Goal: Find specific page/section: Find specific page/section

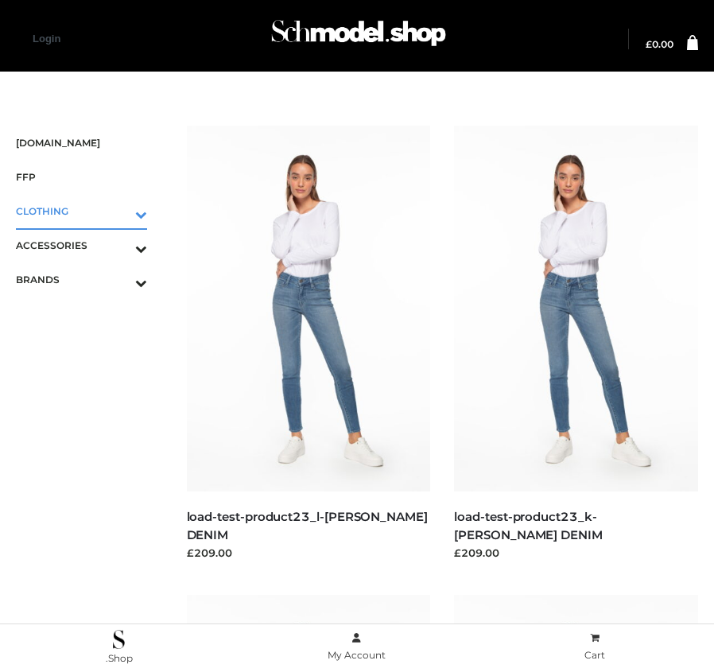
click at [138, 216] on icon "Toggle Submenu" at bounding box center [58, 214] width 178 height 18
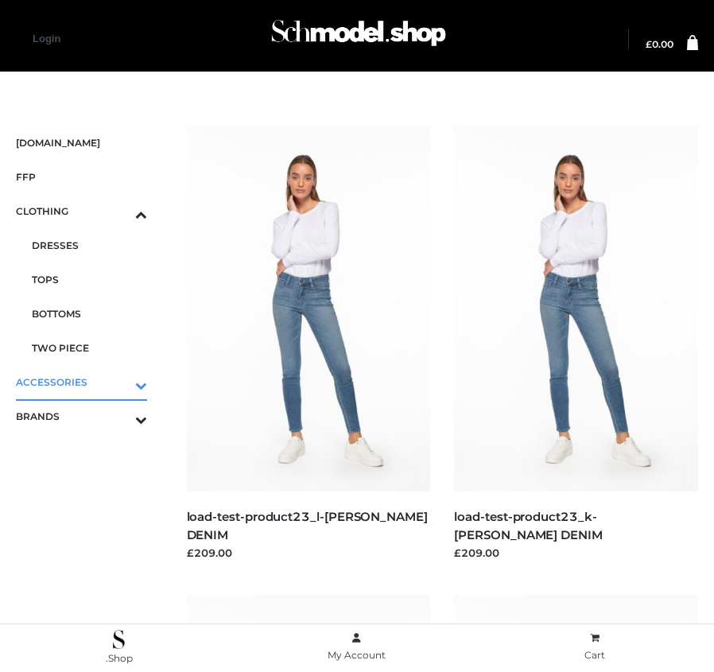
click at [137, 376] on icon "Toggle Submenu" at bounding box center [58, 385] width 178 height 18
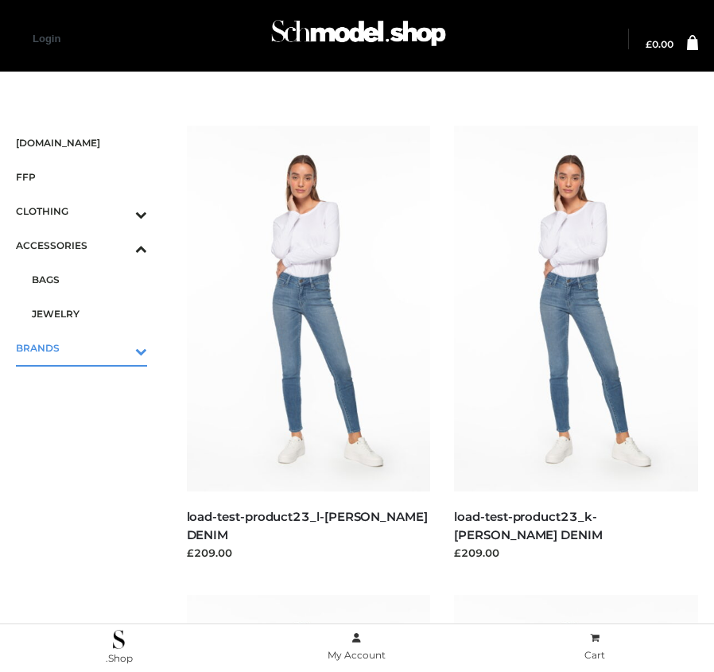
click at [140, 358] on icon "Toggle Submenu" at bounding box center [58, 351] width 178 height 18
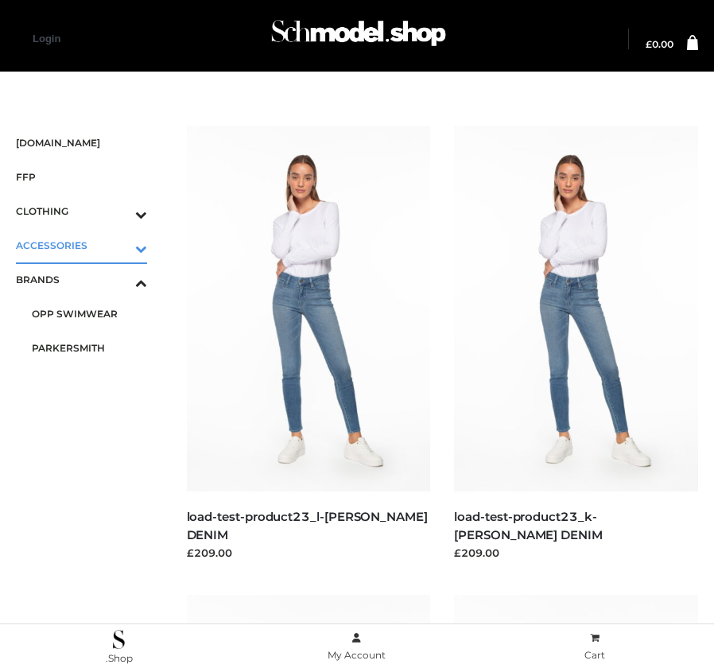
click at [132, 241] on icon "Toggle Submenu" at bounding box center [58, 248] width 178 height 18
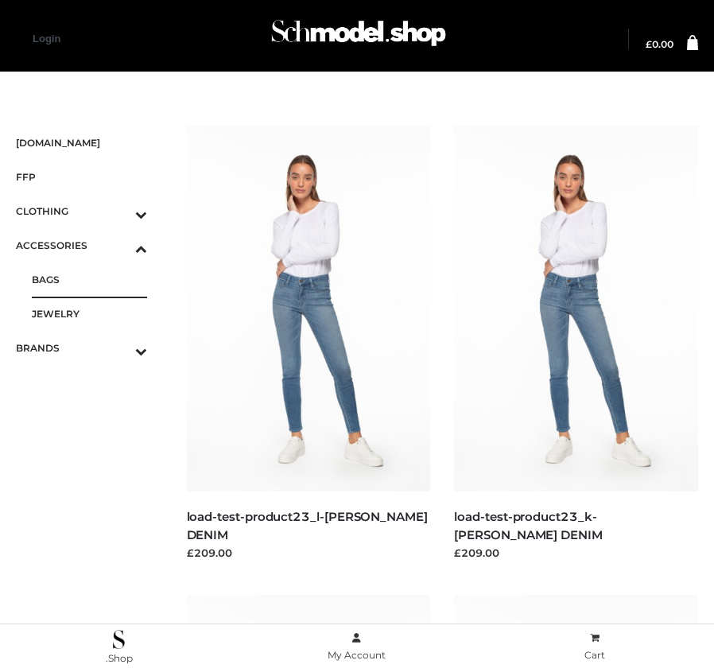
click at [68, 278] on span "BAGS" at bounding box center [89, 279] width 115 height 18
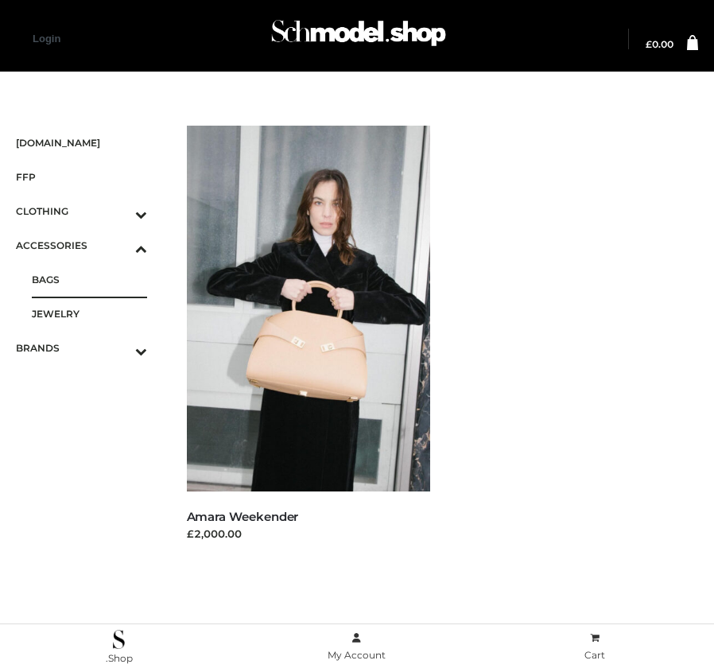
click at [45, 277] on span "BAGS" at bounding box center [89, 279] width 115 height 18
click at [85, 310] on span "JEWELRY" at bounding box center [89, 313] width 115 height 18
click at [80, 292] on link "BAGS" at bounding box center [89, 279] width 115 height 34
click at [95, 309] on span "JEWELRY" at bounding box center [89, 313] width 115 height 18
click at [126, 351] on icon "Toggle Submenu" at bounding box center [58, 351] width 178 height 18
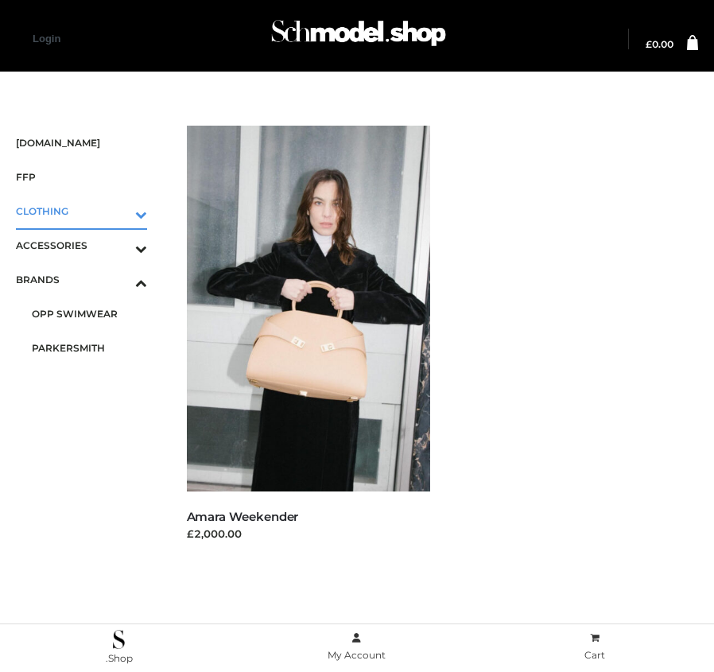
click at [138, 217] on icon "Toggle Submenu" at bounding box center [58, 214] width 178 height 18
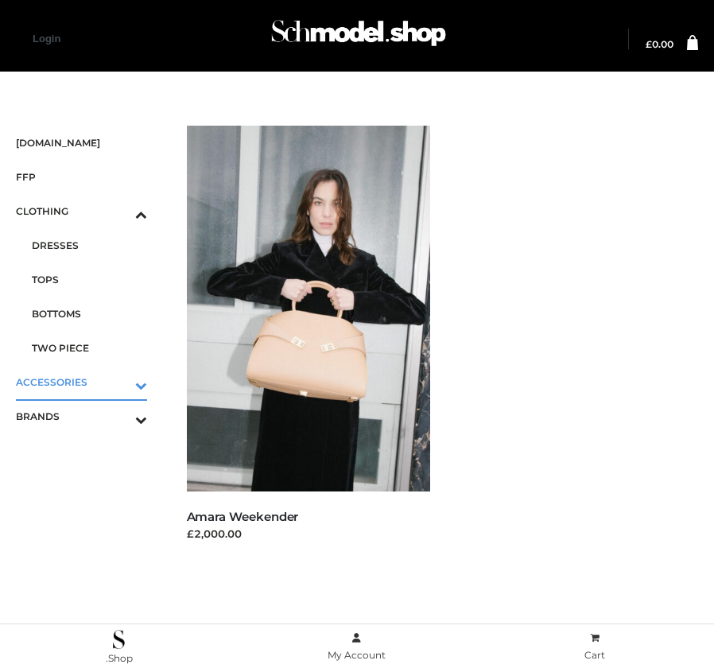
click at [143, 376] on icon "Toggle Submenu" at bounding box center [58, 385] width 178 height 18
